Goal: Find specific page/section: Find specific page/section

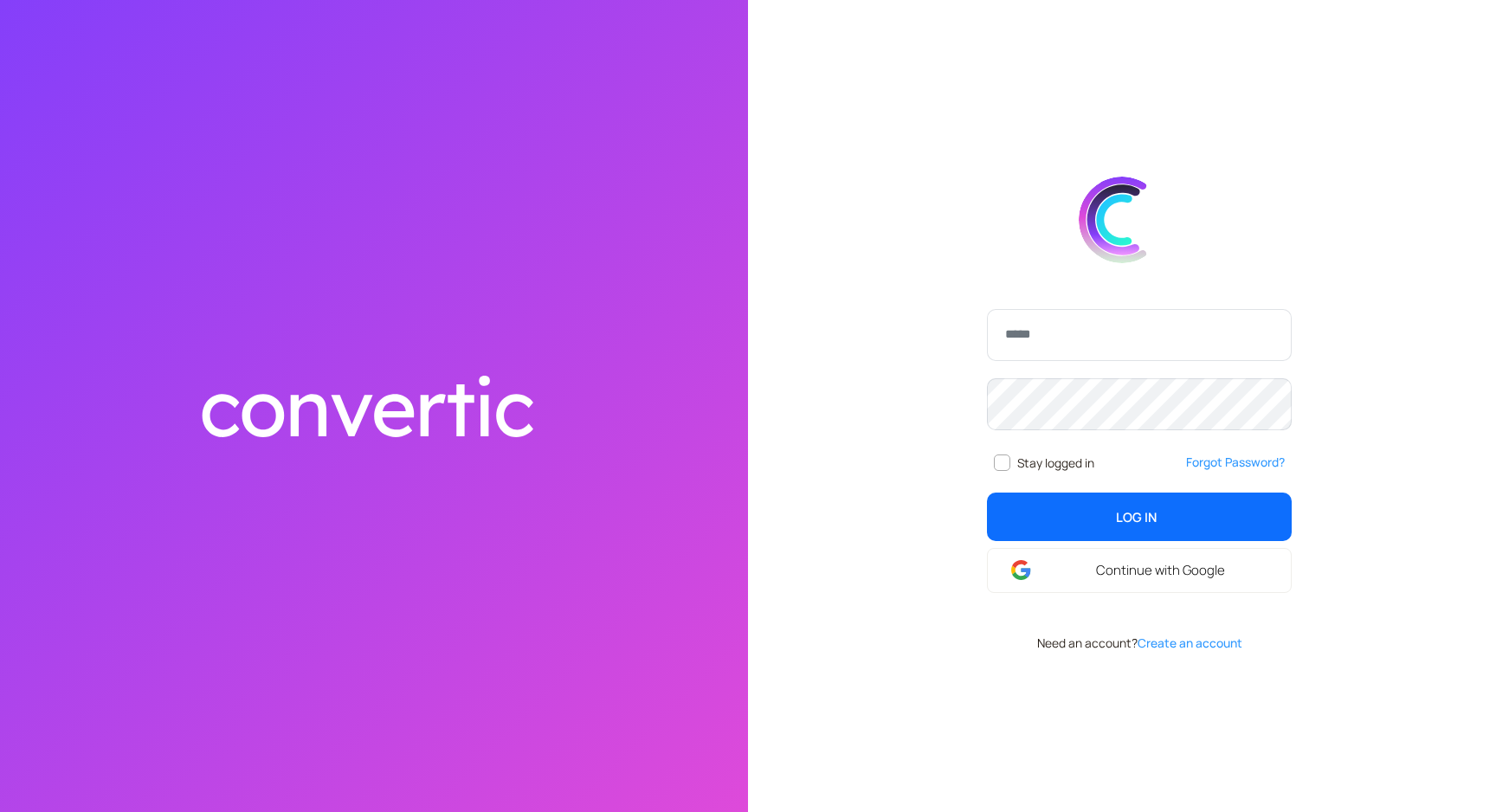
type input "**********"
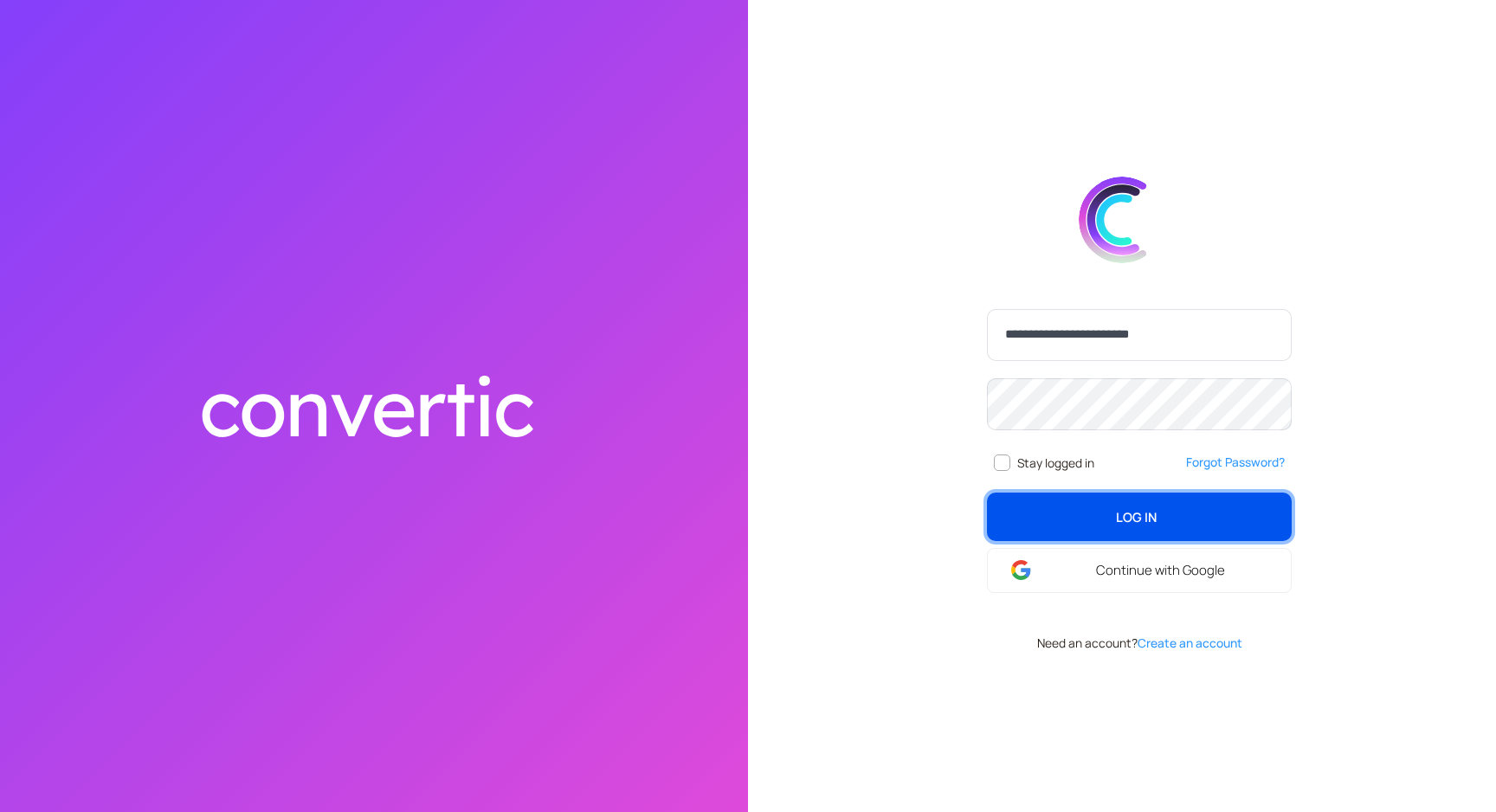
click at [1147, 513] on span "Log In" at bounding box center [1136, 516] width 41 height 19
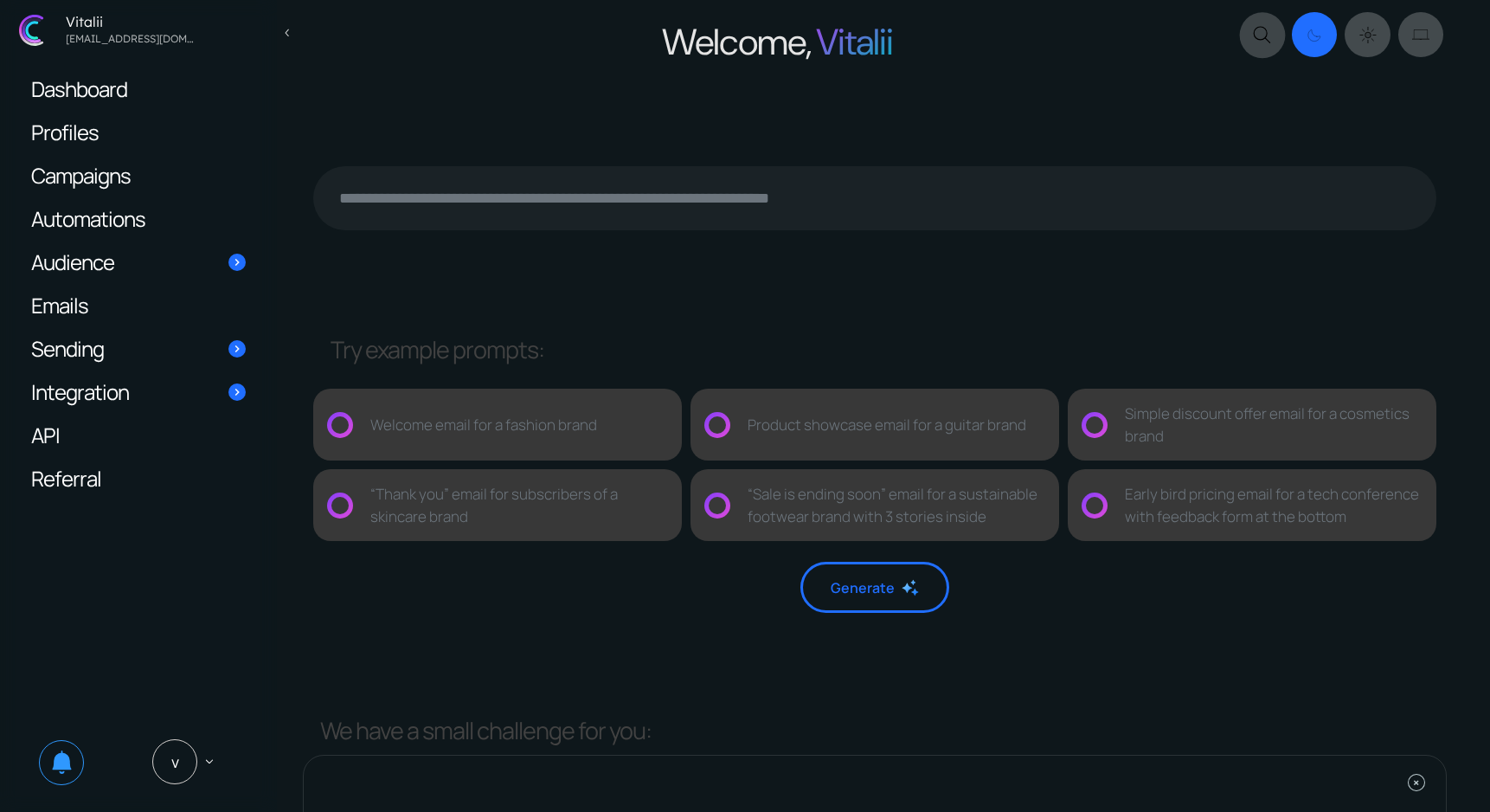
click at [1267, 34] on icon at bounding box center [1262, 34] width 24 height 24
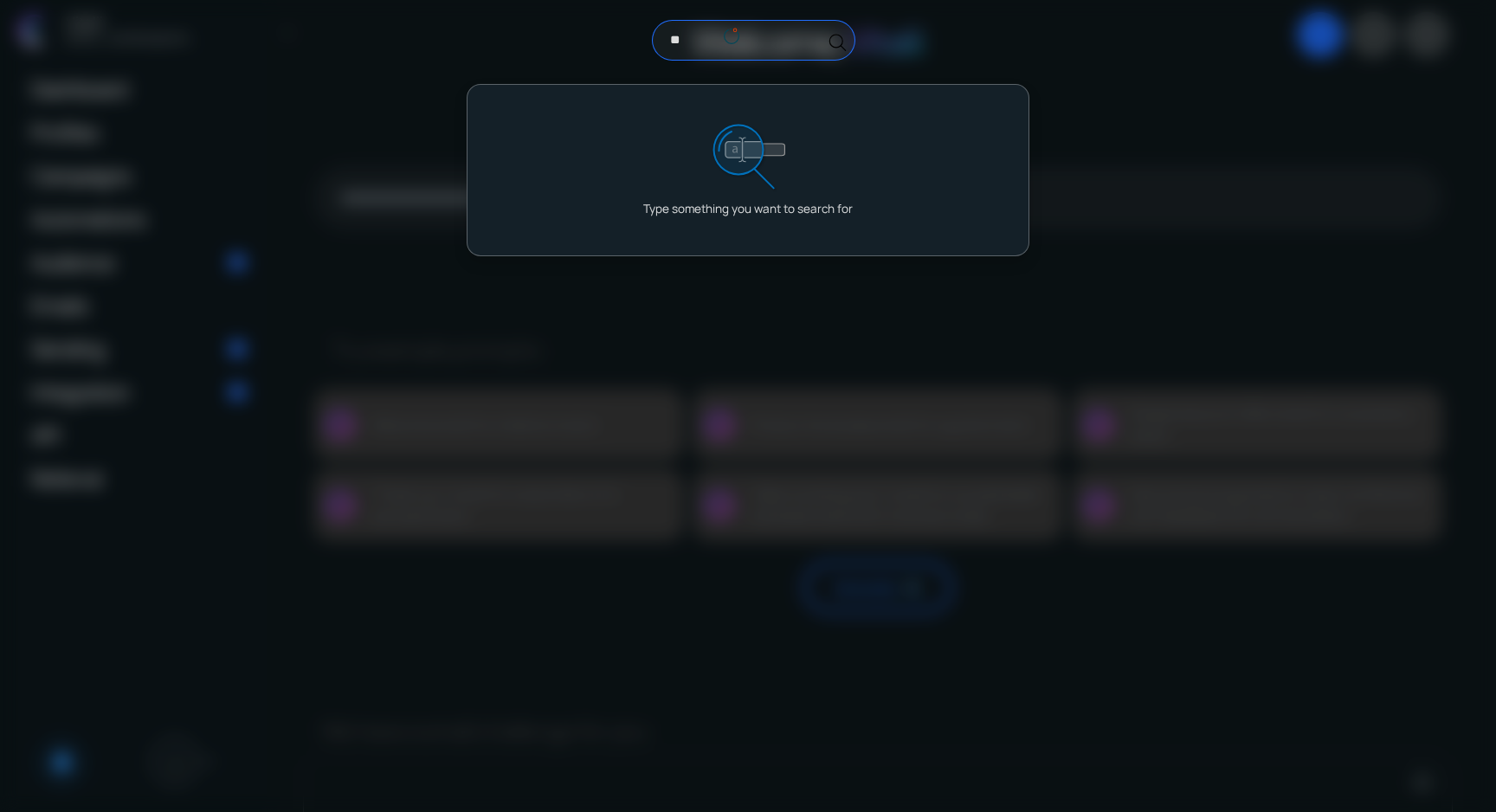
type input "*"
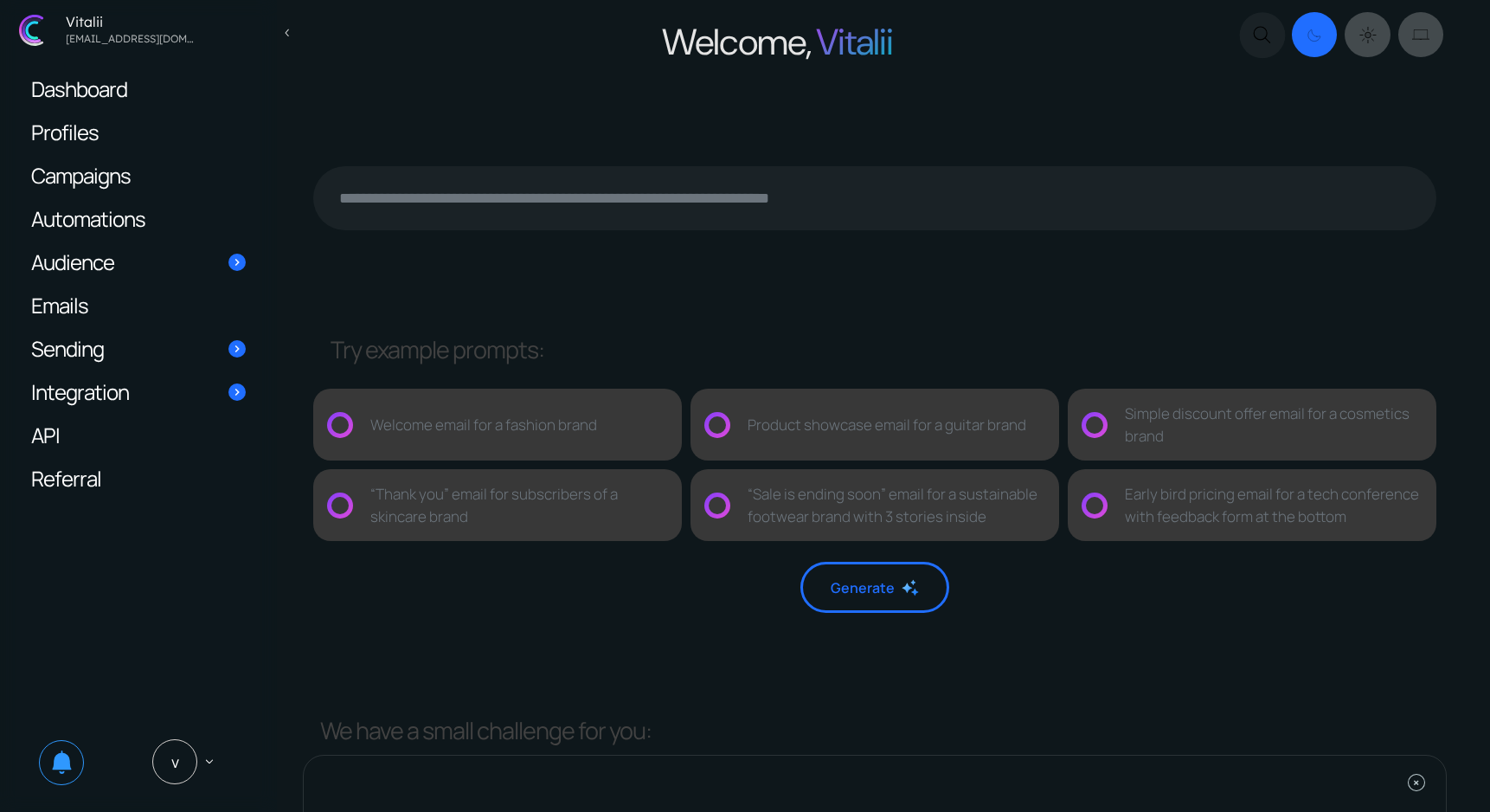
click at [1159, 241] on div at bounding box center [875, 207] width 1144 height 82
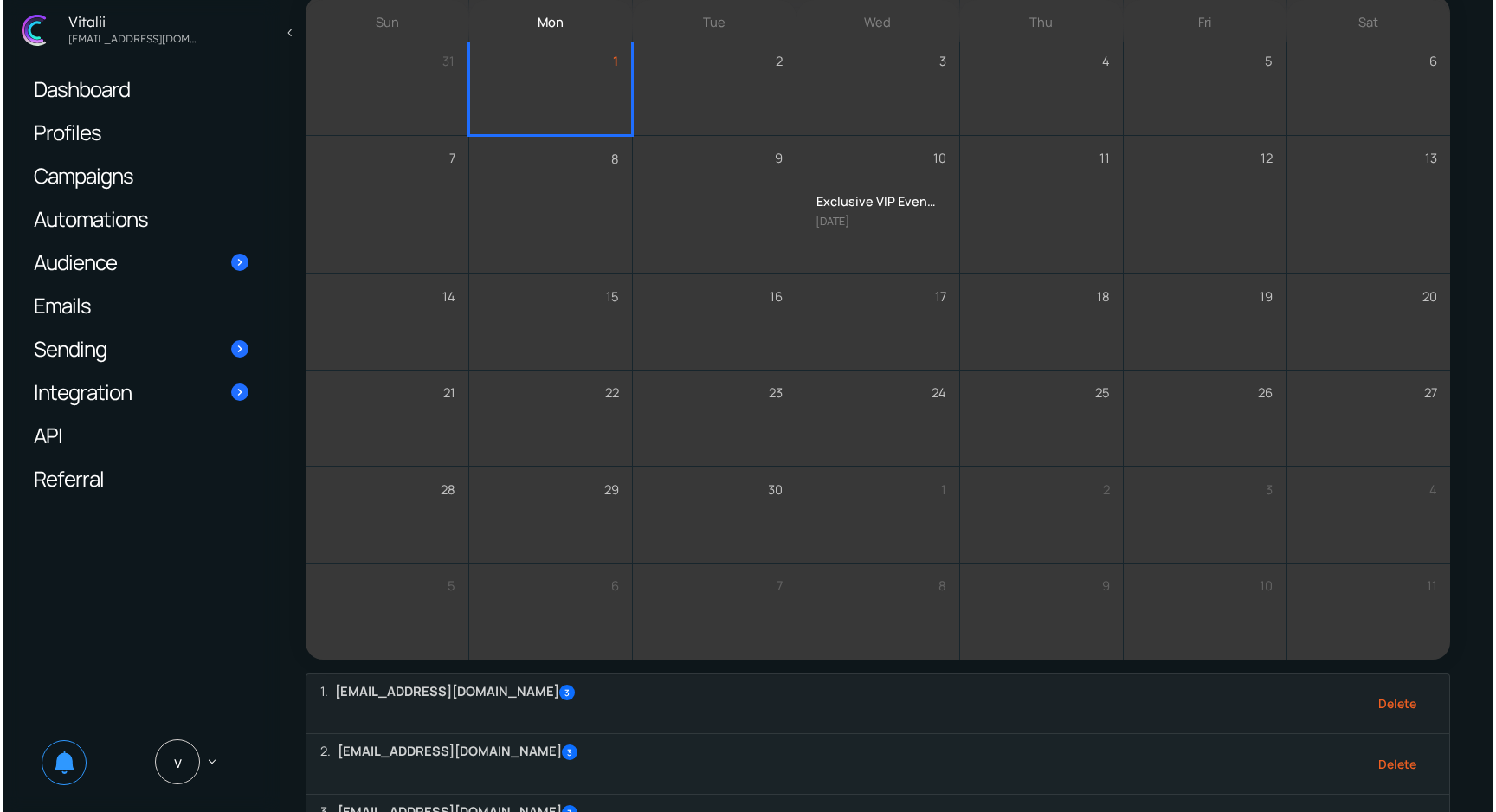
scroll to position [1476, 0]
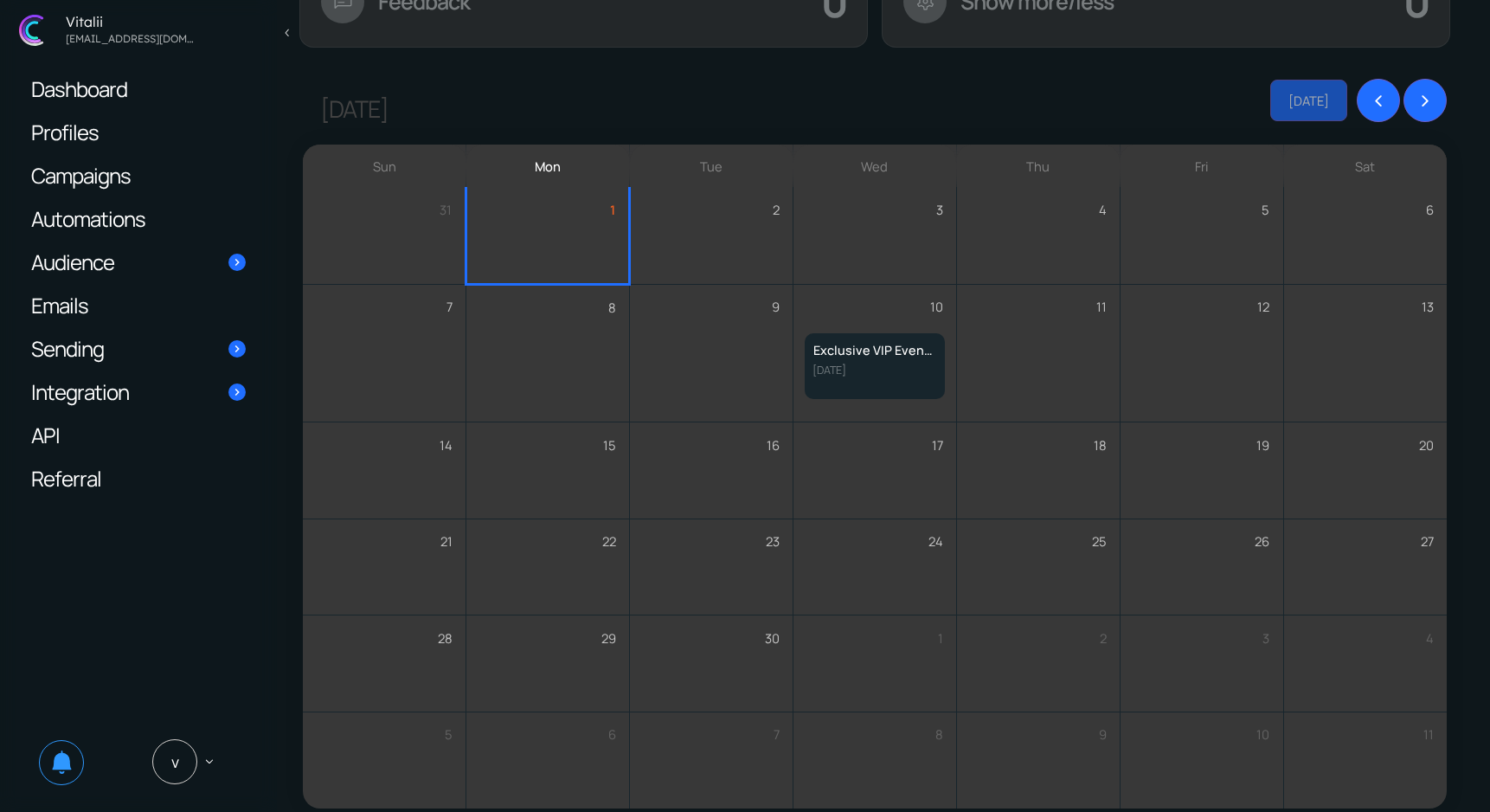
click at [862, 356] on h6 "Exclusive VIP Event Invite" at bounding box center [874, 350] width 124 height 19
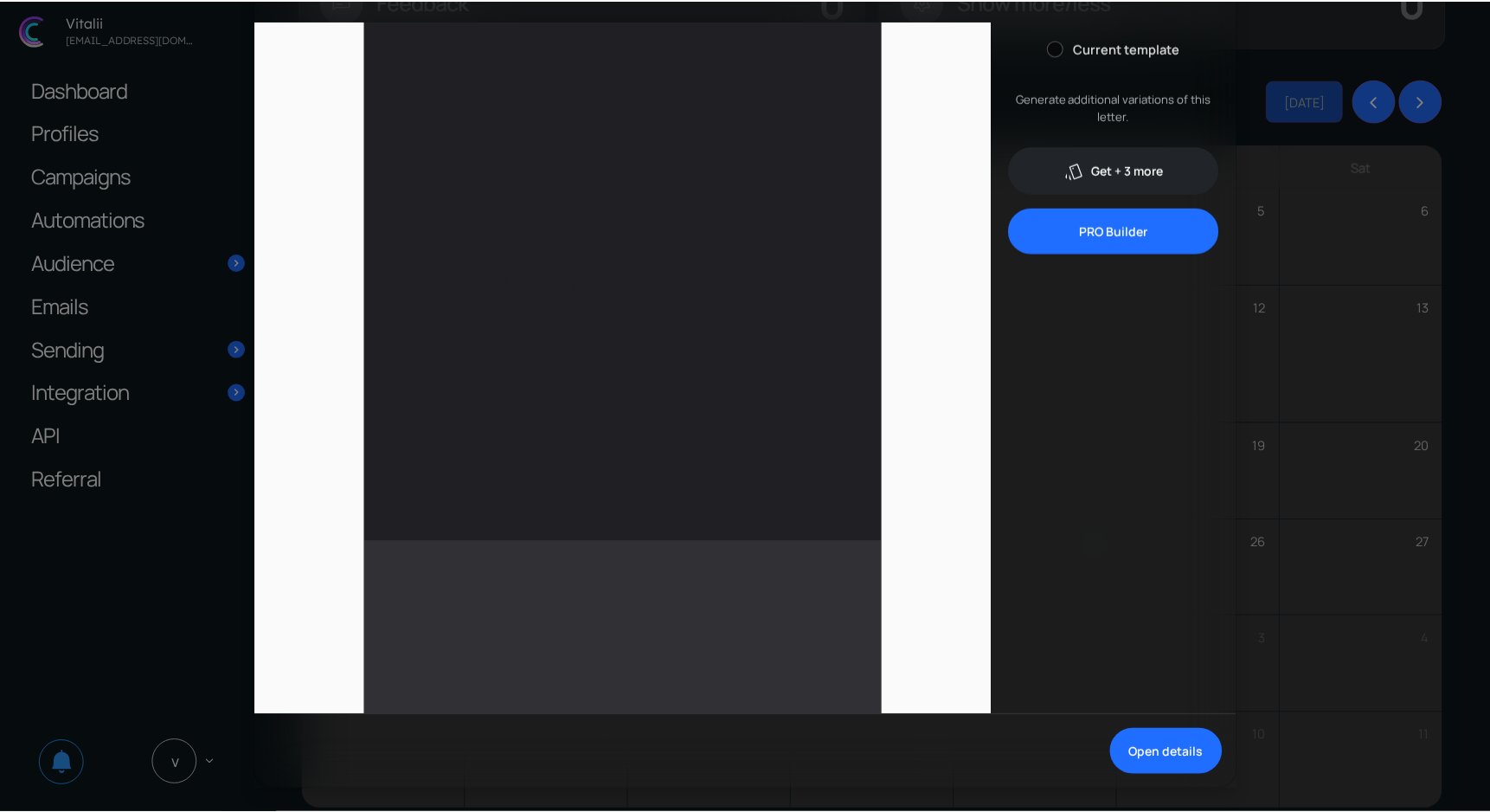
scroll to position [0, 0]
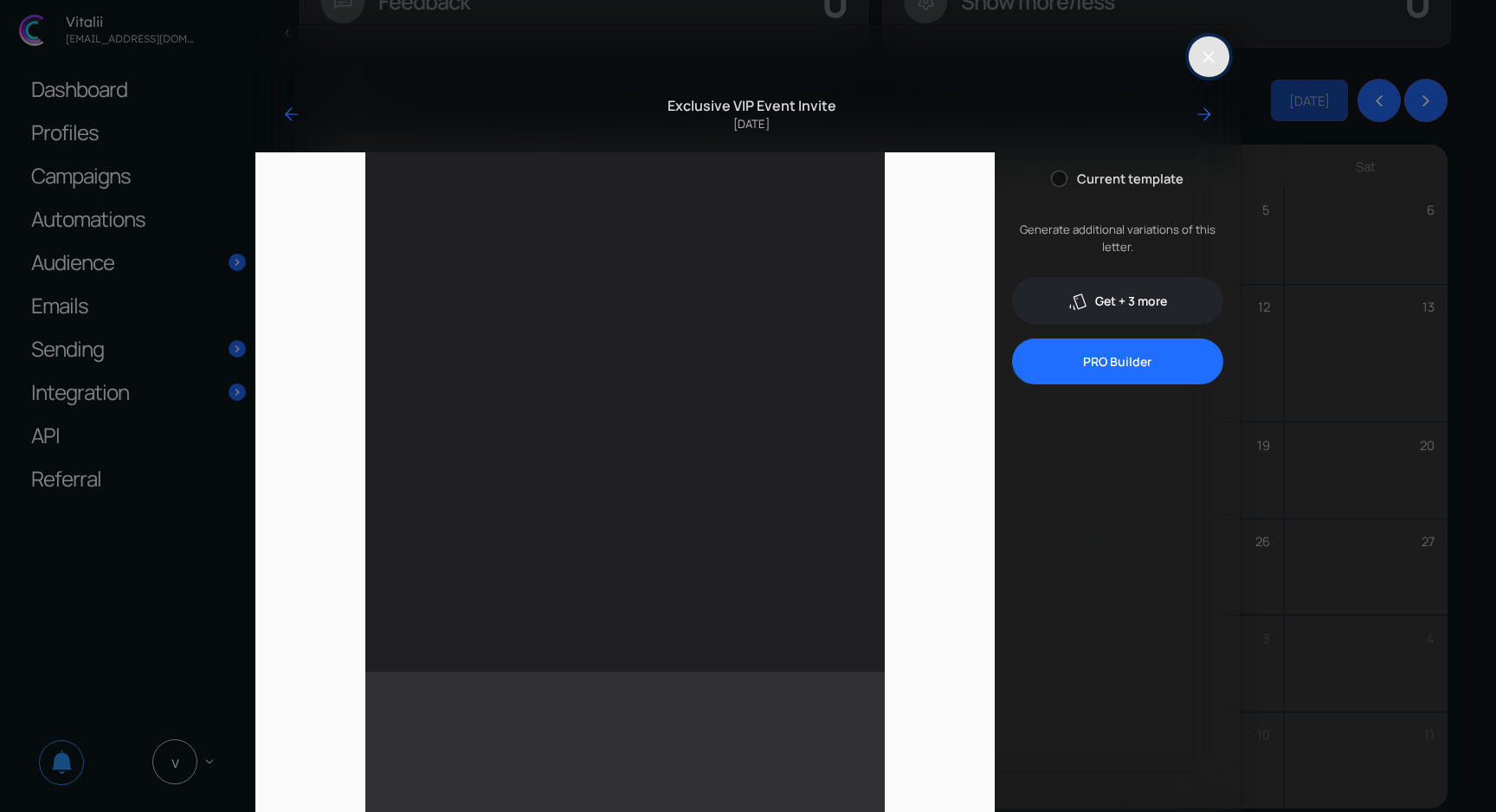
click at [1212, 47] on button "Close" at bounding box center [1209, 56] width 41 height 41
